Goal: Book appointment/travel/reservation

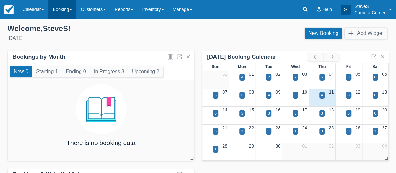
click at [62, 9] on link "Booking" at bounding box center [62, 9] width 28 height 19
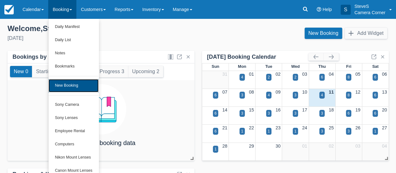
click at [66, 84] on link "New Booking" at bounding box center [74, 85] width 50 height 13
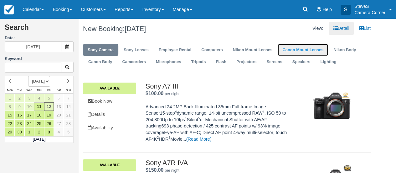
click at [307, 49] on link "Canon Mount Lenses" at bounding box center [303, 50] width 50 height 12
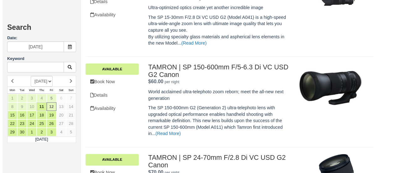
scroll to position [351, 0]
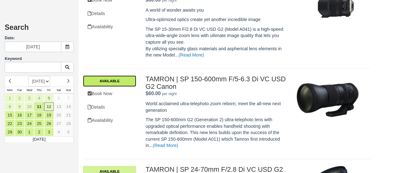
click at [104, 80] on link "Available" at bounding box center [109, 80] width 53 height 11
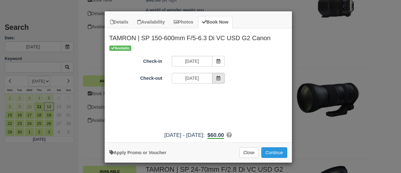
click at [219, 77] on icon "Item Modal" at bounding box center [218, 78] width 4 height 4
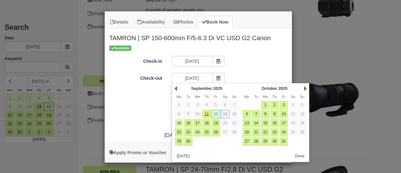
click at [179, 122] on link "15" at bounding box center [179, 123] width 8 height 8
type input "09/15/25"
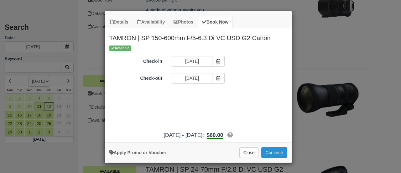
click at [281, 152] on button "Continue" at bounding box center [274, 152] width 26 height 11
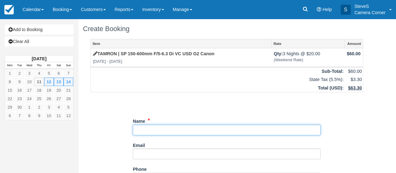
click at [167, 128] on input "Name" at bounding box center [227, 129] width 188 height 11
type input "[PERSON_NAME]"
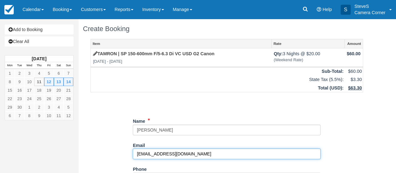
type input "[EMAIL_ADDRESS][DOMAIN_NAME]"
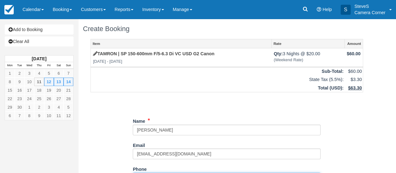
scroll to position [10, 0]
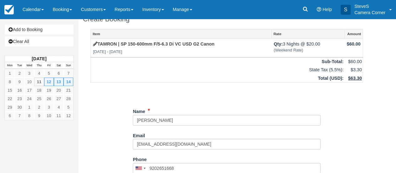
type input "(920) 265-1668"
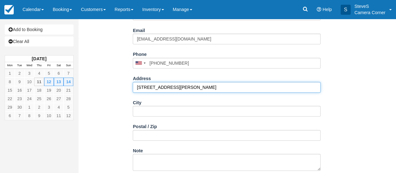
type input "2359 Sandy Ln"
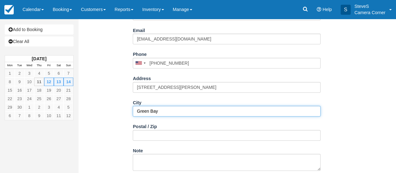
type input "Green Bay"
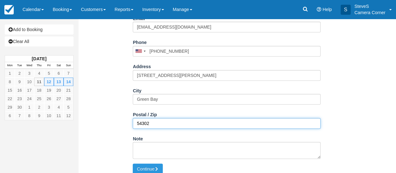
scroll to position [132, 0]
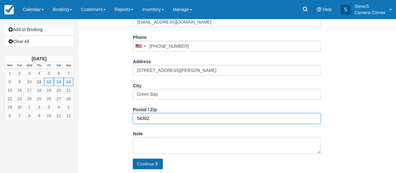
type input "54302"
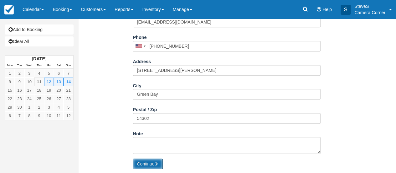
click at [158, 165] on icon "submit" at bounding box center [156, 163] width 4 height 4
type input "+19202651668"
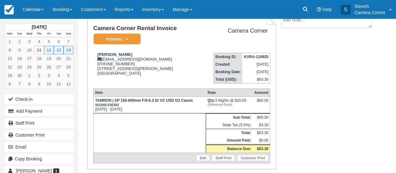
scroll to position [61, 0]
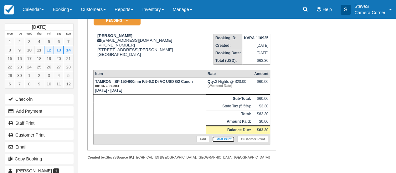
click at [226, 140] on link "Staff Print" at bounding box center [223, 139] width 23 height 6
